Goal: Navigation & Orientation: Find specific page/section

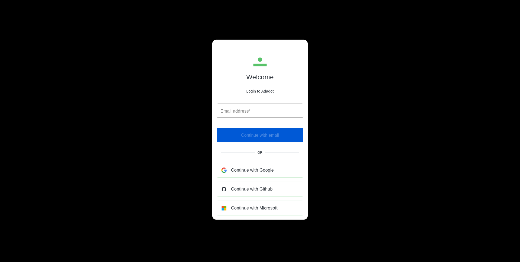
click at [254, 170] on span "Continue with Google" at bounding box center [252, 170] width 43 height 8
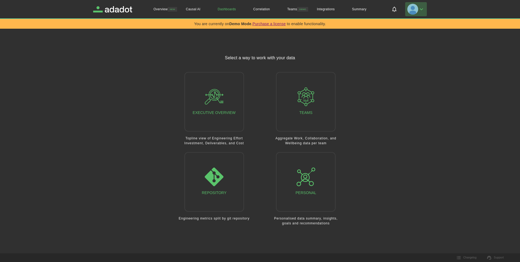
click at [412, 10] on img "button" at bounding box center [412, 9] width 11 height 11
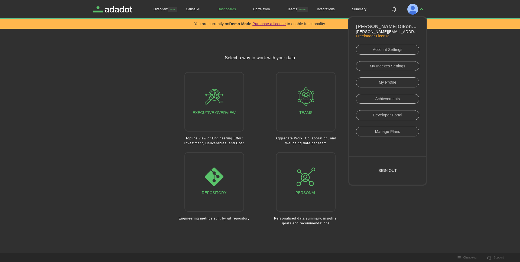
click at [314, 39] on div "Overview NEW Causal AI Dashboards Correlation Teams DEMO Integrations Summary T…" at bounding box center [260, 130] width 346 height 203
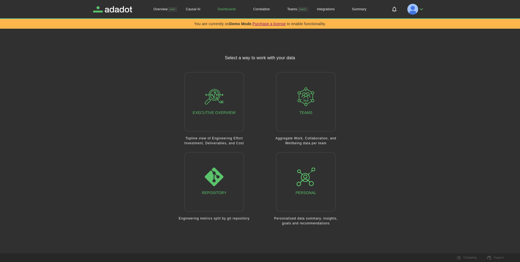
click at [323, 38] on div "Overview NEW Causal AI Dashboards Correlation Teams DEMO Integrations Summary O…" at bounding box center [260, 130] width 346 height 203
click at [320, 8] on link "Integrations" at bounding box center [325, 9] width 35 height 18
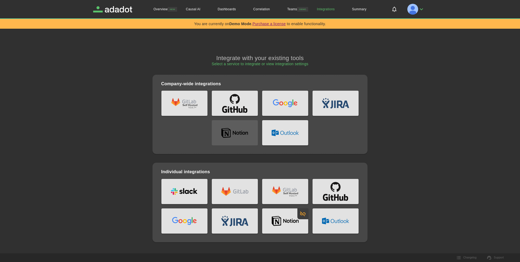
click at [330, 144] on div "v14.7+" at bounding box center [252, 115] width 213 height 59
click at [320, 144] on div "v14.7+" at bounding box center [252, 115] width 213 height 59
click at [324, 143] on div "v14.7+" at bounding box center [252, 115] width 213 height 59
click at [329, 142] on div "v14.7+" at bounding box center [252, 115] width 213 height 59
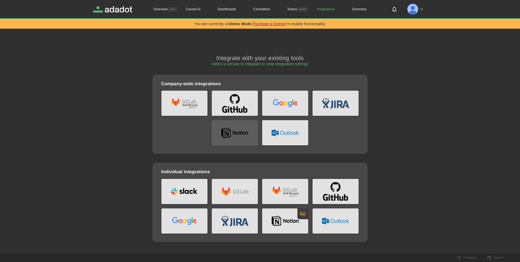
click at [329, 142] on div "v14.7+" at bounding box center [252, 115] width 213 height 59
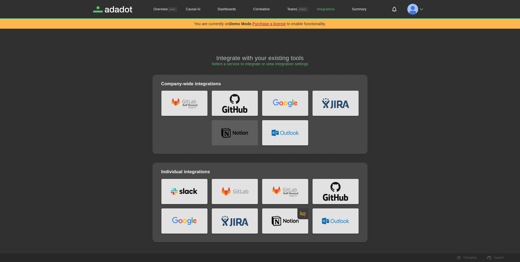
click at [330, 141] on div "v14.7+" at bounding box center [252, 115] width 213 height 59
click at [498, 152] on div "You are currently on Demo Mode . Purchase a license to enable functionality. Ov…" at bounding box center [260, 121] width 520 height 242
